Goal: Information Seeking & Learning: Learn about a topic

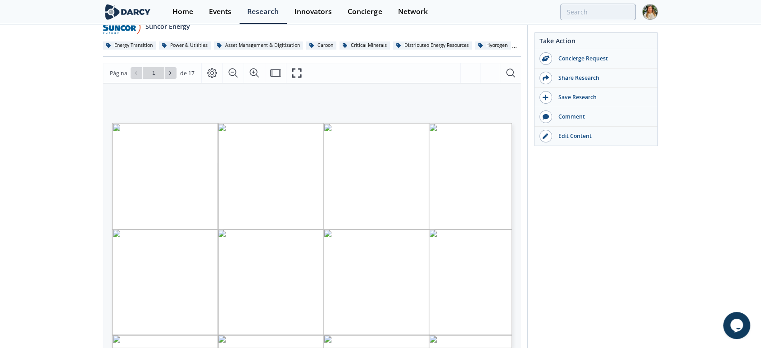
scroll to position [150, 0]
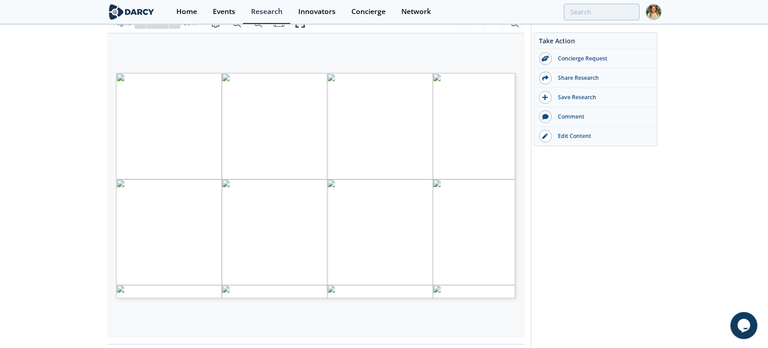
type input "2"
type input "3"
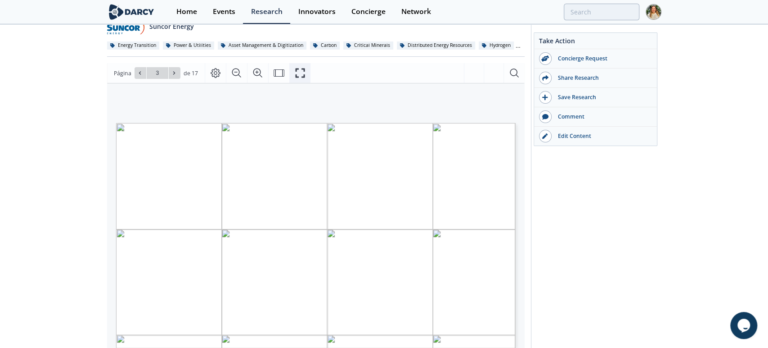
click at [293, 67] on button "Fullscreen" at bounding box center [299, 73] width 21 height 20
type input "4"
type input "3"
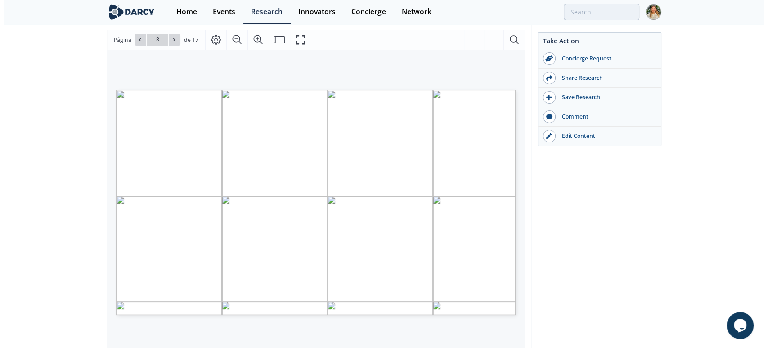
scroll to position [150, 0]
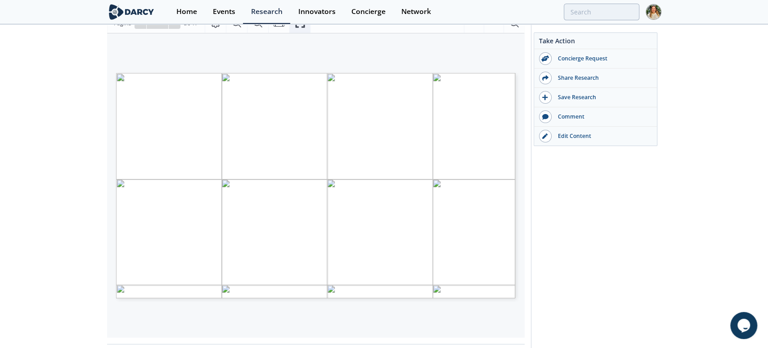
click at [298, 29] on button "Fullscreen" at bounding box center [299, 23] width 21 height 20
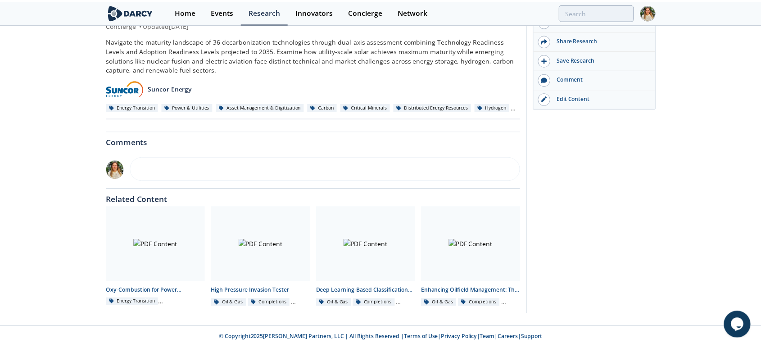
scroll to position [0, 0]
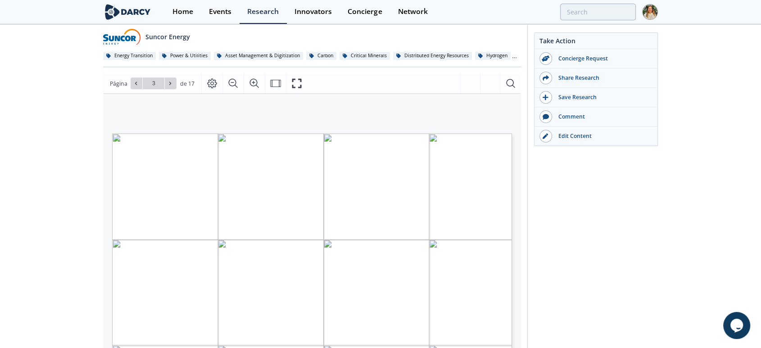
scroll to position [100, 0]
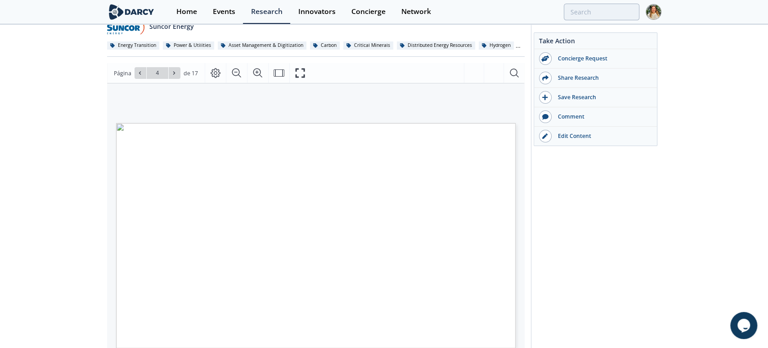
type input "5"
type input "6"
type input "7"
type input "8"
type input "9"
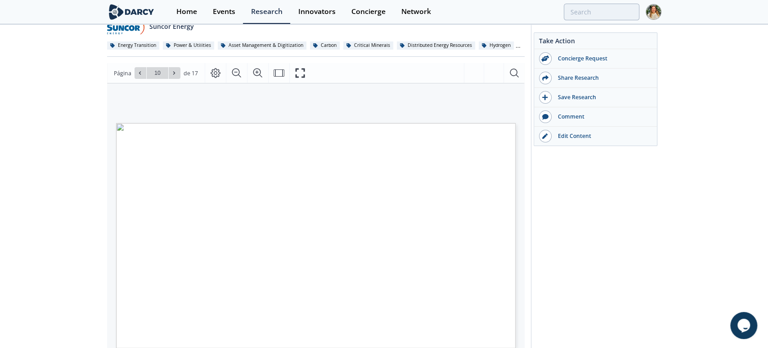
type input "11"
type input "13"
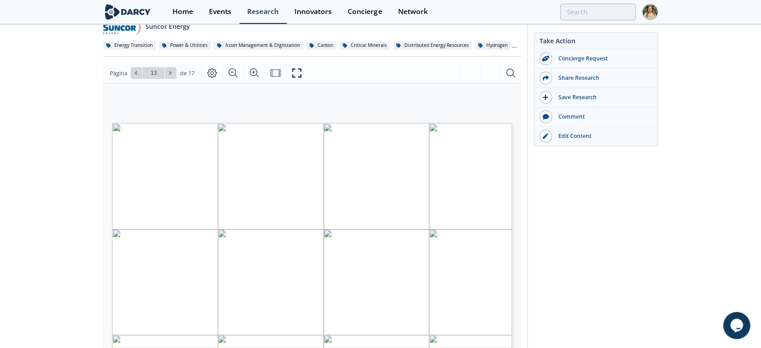
scroll to position [150, 0]
